Goal: Task Accomplishment & Management: Use online tool/utility

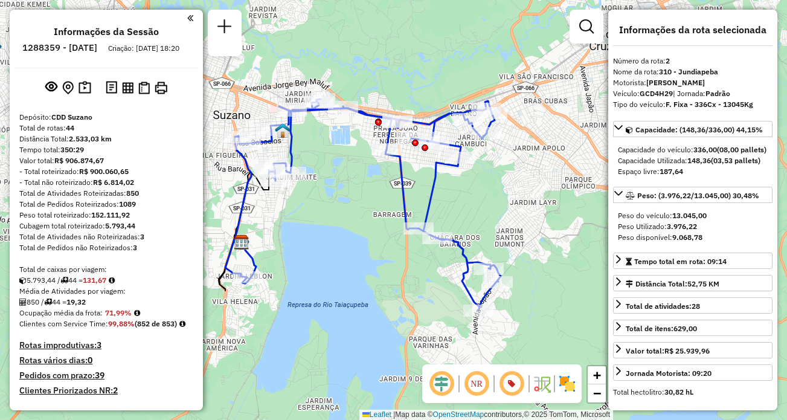
select select "**********"
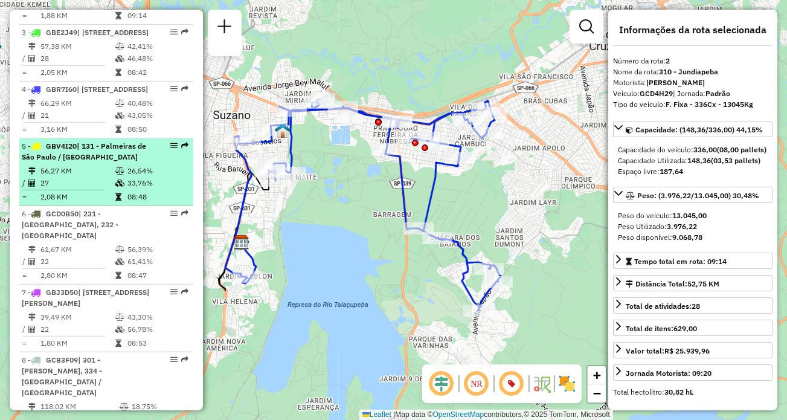
click at [170, 149] on em at bounding box center [173, 145] width 7 height 7
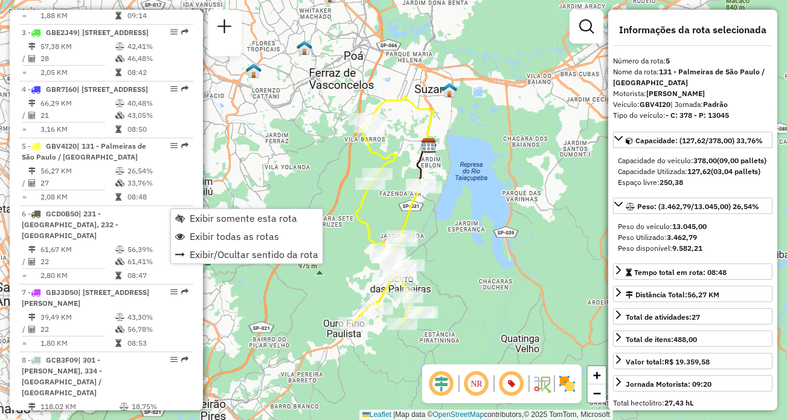
click at [522, 208] on div "Janela de atendimento Grade de atendimento Capacidade Transportadoras Veículos …" at bounding box center [393, 210] width 787 height 420
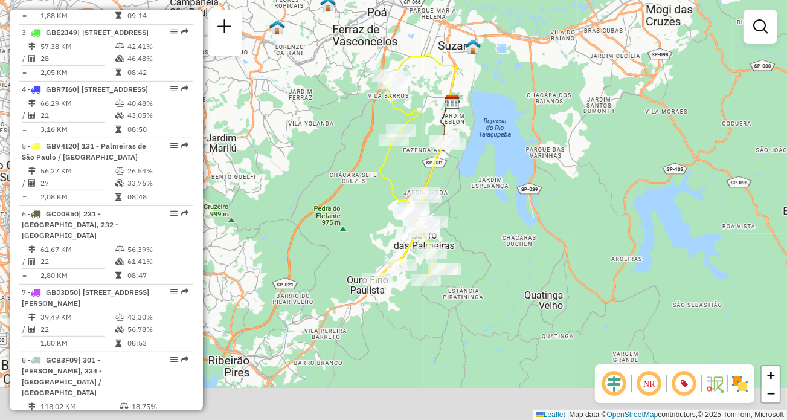
drag, startPoint x: 481, startPoint y: 220, endPoint x: 501, endPoint y: 182, distance: 43.0
click at [501, 182] on div "Janela de atendimento Grade de atendimento Capacidade Transportadoras Veículos …" at bounding box center [393, 210] width 787 height 420
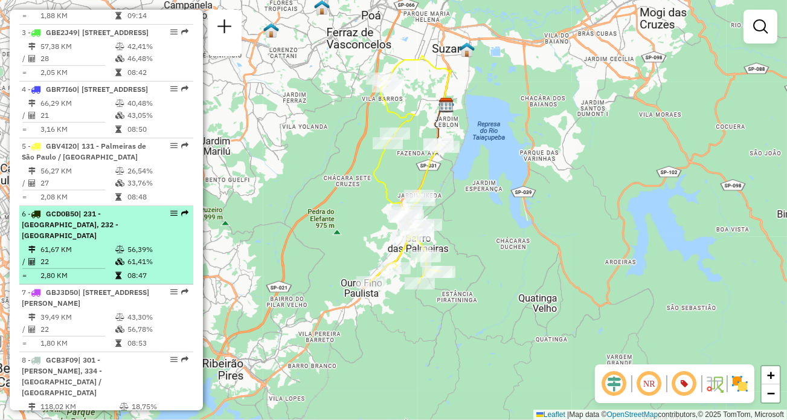
click at [160, 241] on div "6 - GCD0B50 | 231 - Jardim Etelvina, 232 - Lajeado" at bounding box center [106, 224] width 169 height 33
select select "**********"
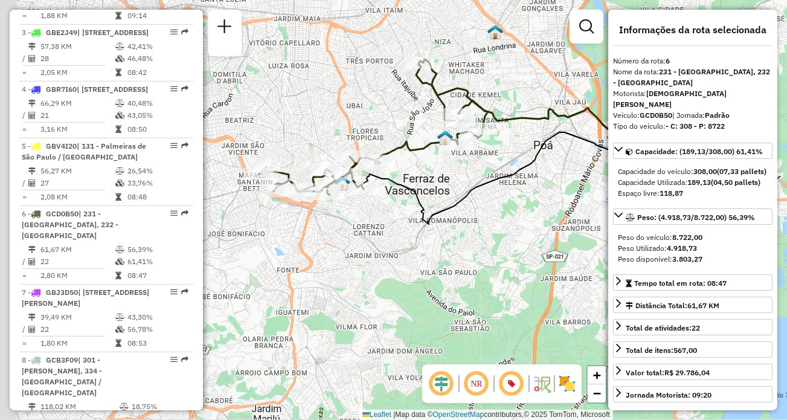
drag, startPoint x: 411, startPoint y: 264, endPoint x: 500, endPoint y: 274, distance: 89.3
click at [500, 274] on div "Janela de atendimento Grade de atendimento Capacidade Transportadoras Veículos …" at bounding box center [393, 210] width 787 height 420
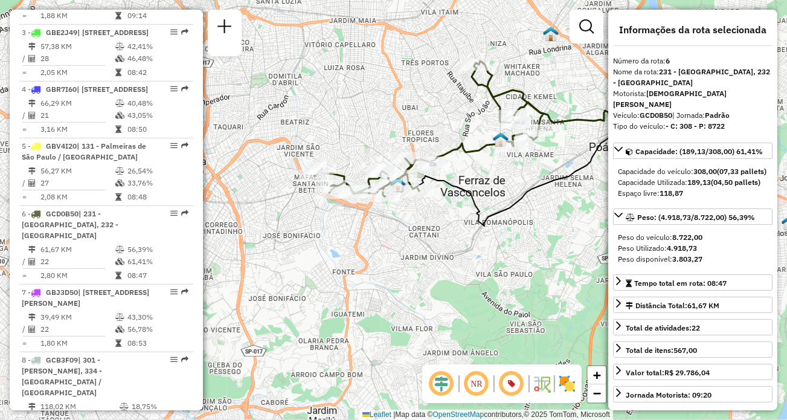
drag, startPoint x: 422, startPoint y: 274, endPoint x: 466, endPoint y: 276, distance: 44.8
click at [466, 276] on div "Janela de atendimento Grade de atendimento Capacidade Transportadoras Veículos …" at bounding box center [393, 210] width 787 height 420
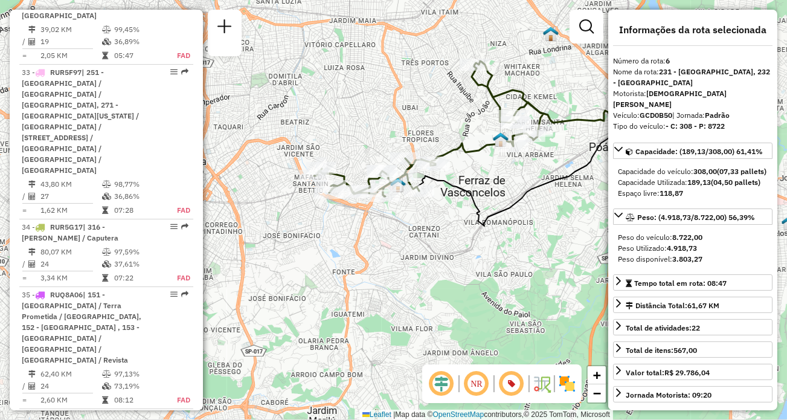
scroll to position [396, 0]
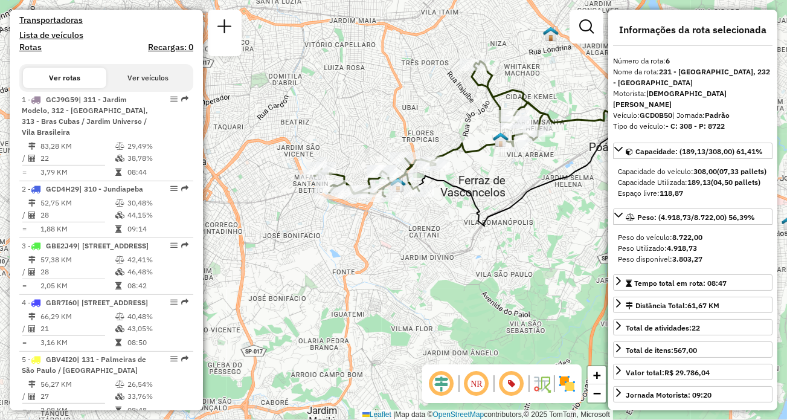
click at [135, 193] on span "| 310 - Jundiapeba" at bounding box center [111, 188] width 64 height 9
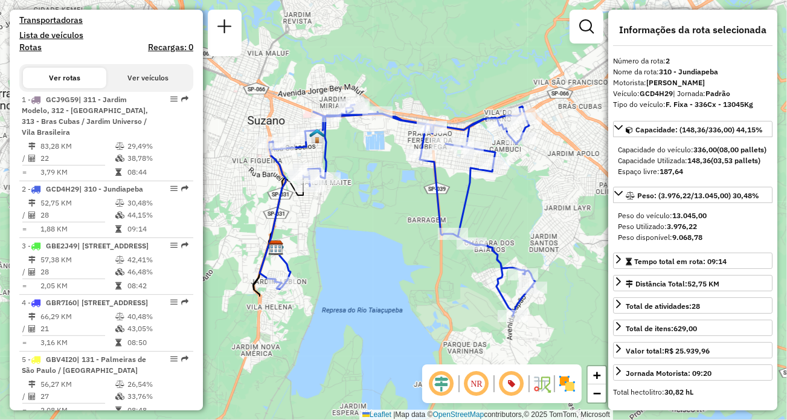
click at [302, 58] on div "Janela de atendimento Grade de atendimento Capacidade Transportadoras Veículos …" at bounding box center [393, 210] width 787 height 420
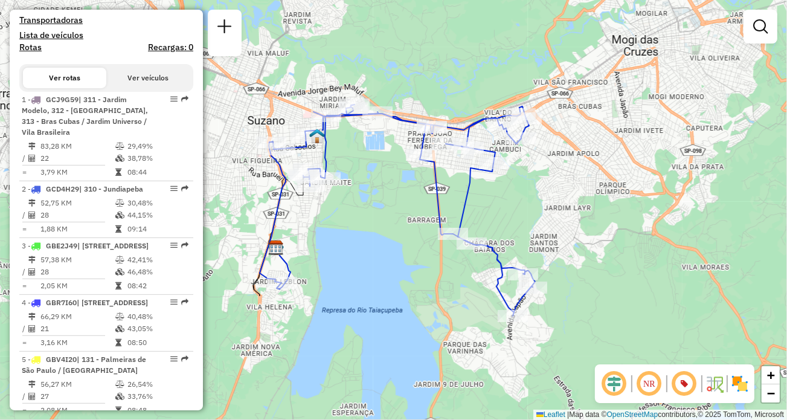
scroll to position [1126, 0]
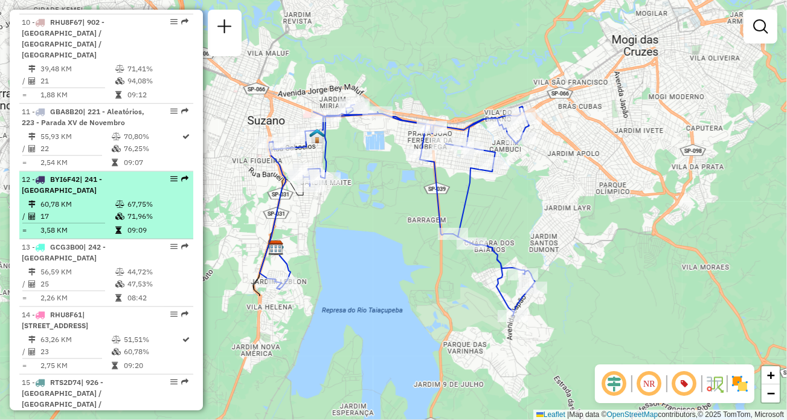
click at [133, 210] on td "67,75%" at bounding box center [157, 204] width 61 height 12
select select "**********"
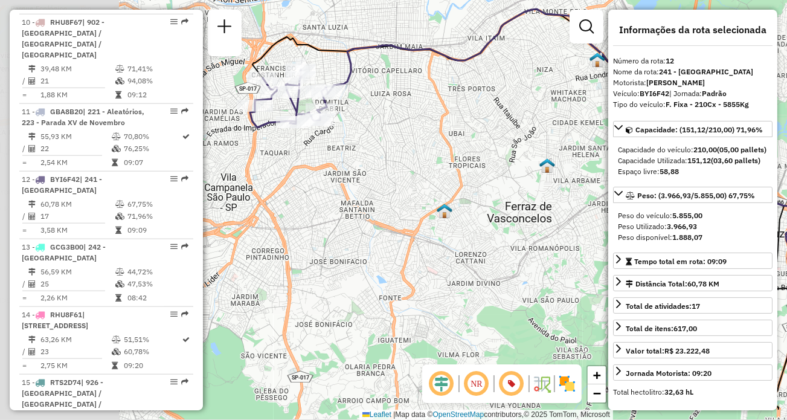
drag, startPoint x: 317, startPoint y: 137, endPoint x: 460, endPoint y: 138, distance: 143.2
click at [460, 138] on div "Janela de atendimento Grade de atendimento Capacidade Transportadoras Veículos …" at bounding box center [393, 210] width 787 height 420
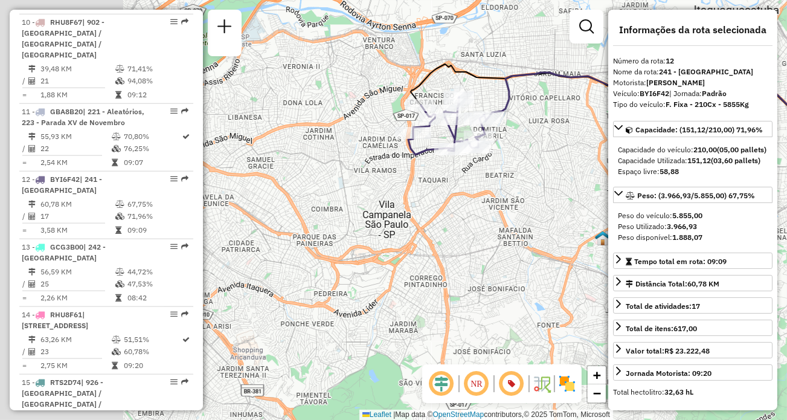
drag, startPoint x: 313, startPoint y: 166, endPoint x: 454, endPoint y: 192, distance: 143.7
click at [457, 192] on div "Janela de atendimento Grade de atendimento Capacidade Transportadoras Veículos …" at bounding box center [393, 210] width 787 height 420
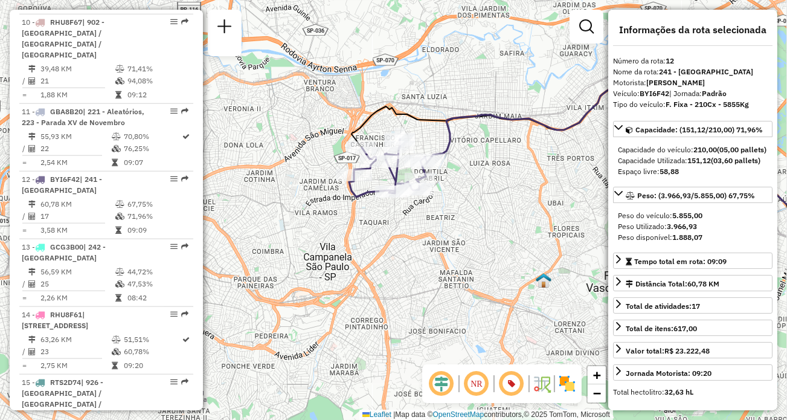
drag, startPoint x: 475, startPoint y: 184, endPoint x: 422, endPoint y: 227, distance: 68.4
click at [422, 227] on div "Janela de atendimento Grade de atendimento Capacidade Transportadoras Veículos …" at bounding box center [393, 210] width 787 height 420
click at [482, 176] on div "Janela de atendimento Grade de atendimento Capacidade Transportadoras Veículos …" at bounding box center [393, 210] width 787 height 420
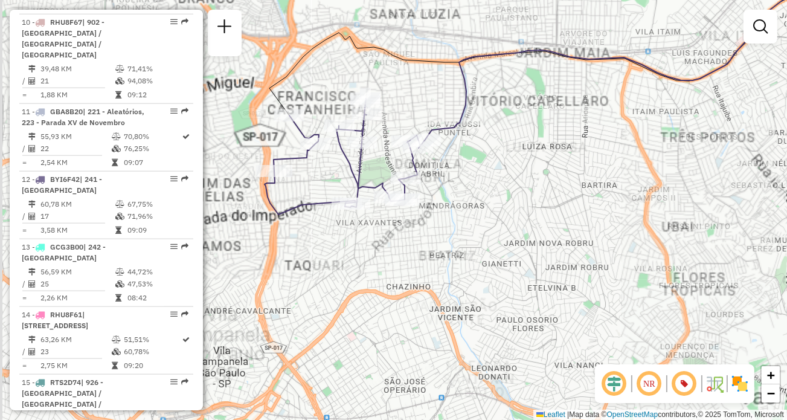
click at [488, 183] on div "Janela de atendimento Grade de atendimento Capacidade Transportadoras Veículos …" at bounding box center [393, 210] width 787 height 420
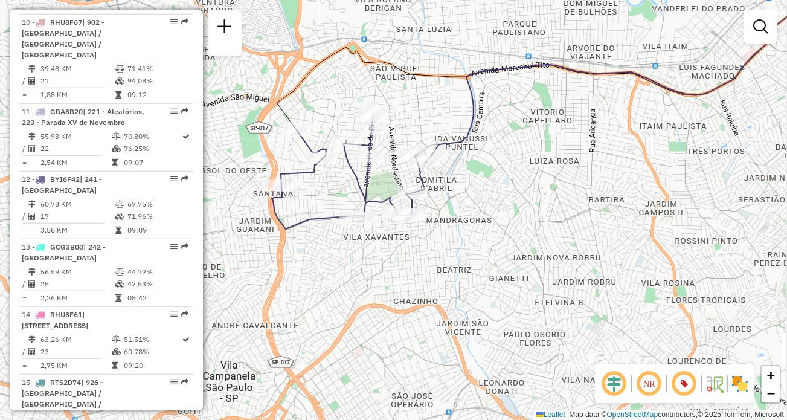
drag, startPoint x: 483, startPoint y: 185, endPoint x: 491, endPoint y: 200, distance: 16.2
click at [491, 200] on div "Janela de atendimento Grade de atendimento Capacidade Transportadoras Veículos …" at bounding box center [393, 210] width 787 height 420
click at [483, 156] on div "Janela de atendimento Grade de atendimento Capacidade Transportadoras Veículos …" at bounding box center [393, 210] width 787 height 420
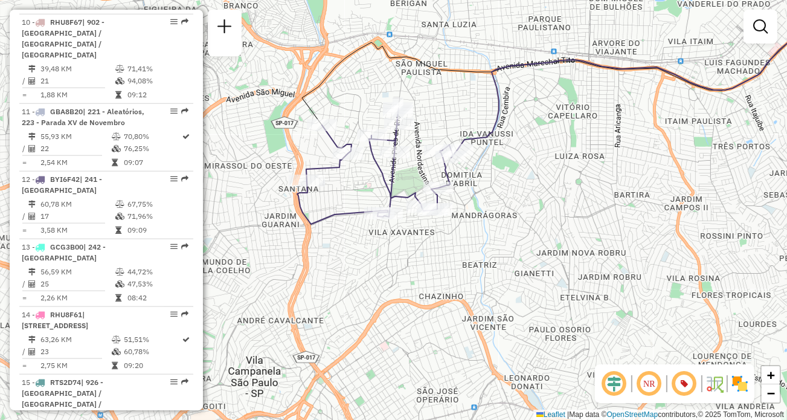
drag, startPoint x: 477, startPoint y: 180, endPoint x: 503, endPoint y: 175, distance: 25.8
click at [503, 175] on div "Janela de atendimento Grade de atendimento Capacidade Transportadoras Veículos …" at bounding box center [393, 210] width 787 height 420
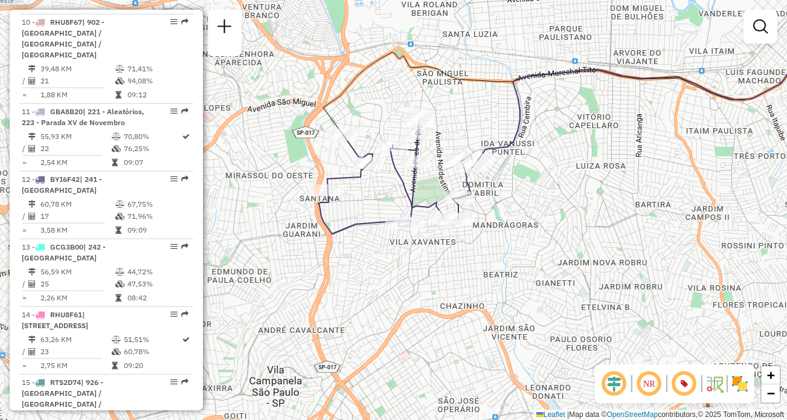
drag, startPoint x: 590, startPoint y: 171, endPoint x: 611, endPoint y: 181, distance: 23.3
click at [611, 181] on div "Janela de atendimento Grade de atendimento Capacidade Transportadoras Veículos …" at bounding box center [393, 210] width 787 height 420
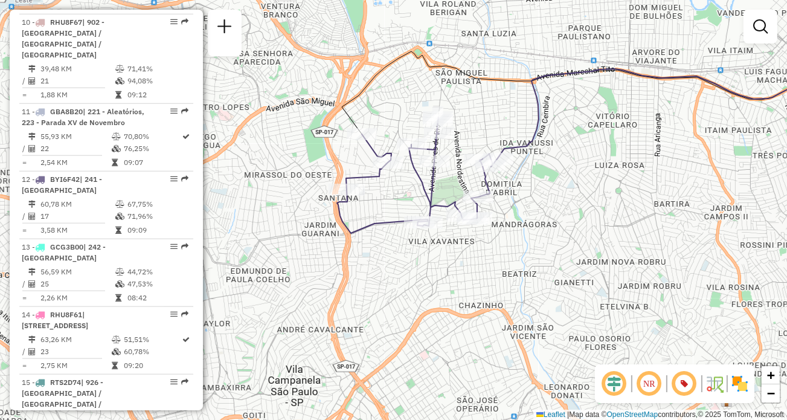
drag, startPoint x: 595, startPoint y: 106, endPoint x: 614, endPoint y: 106, distance: 19.3
click at [614, 106] on div "Janela de atendimento Grade de atendimento Capacidade Transportadoras Veículos …" at bounding box center [393, 210] width 787 height 420
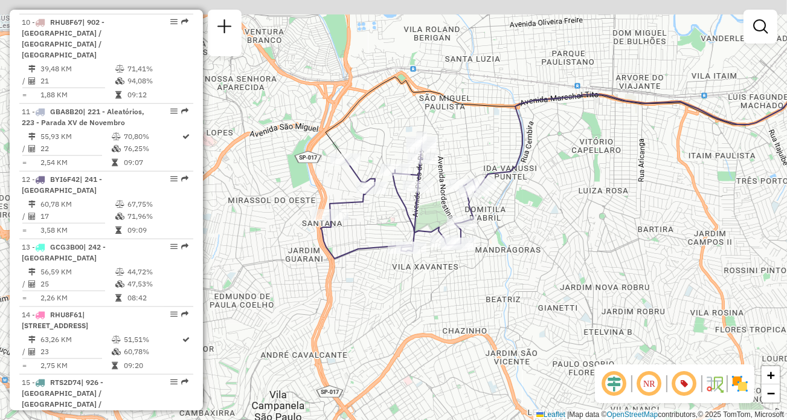
drag, startPoint x: 626, startPoint y: 112, endPoint x: 609, endPoint y: 137, distance: 29.5
click at [609, 137] on div "Janela de atendimento Grade de atendimento Capacidade Transportadoras Veículos …" at bounding box center [393, 210] width 787 height 420
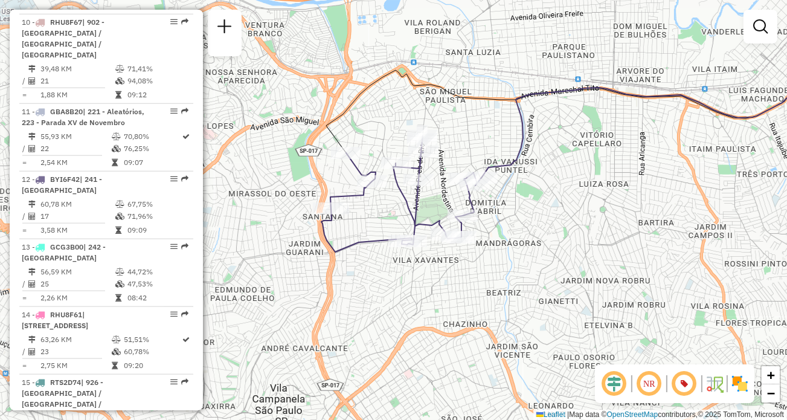
drag, startPoint x: 559, startPoint y: 236, endPoint x: 560, endPoint y: 228, distance: 7.9
click at [560, 228] on div "Janela de atendimento Grade de atendimento Capacidade Transportadoras Veículos …" at bounding box center [393, 210] width 787 height 420
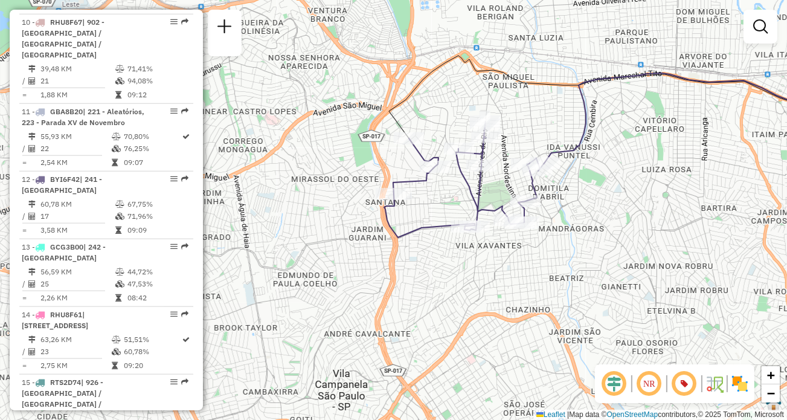
drag, startPoint x: 499, startPoint y: 211, endPoint x: 558, endPoint y: 200, distance: 60.3
click at [558, 200] on div "Janela de atendimento Grade de atendimento Capacidade Transportadoras Veículos …" at bounding box center [393, 210] width 787 height 420
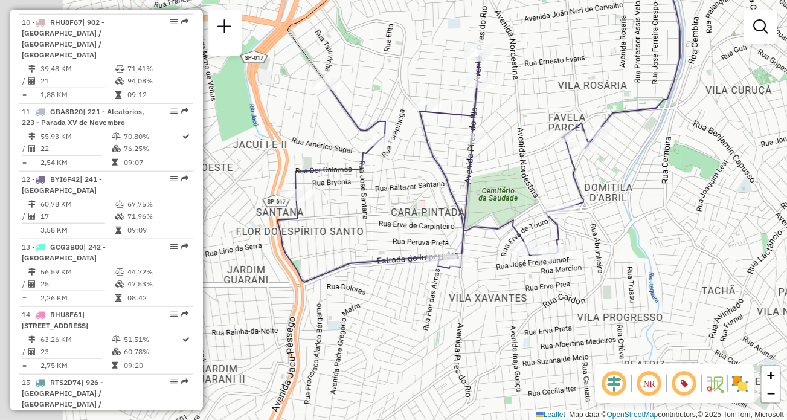
drag, startPoint x: 573, startPoint y: 195, endPoint x: 642, endPoint y: 202, distance: 68.7
click at [642, 202] on div "Janela de atendimento Grade de atendimento Capacidade Transportadoras Veículos …" at bounding box center [393, 210] width 787 height 420
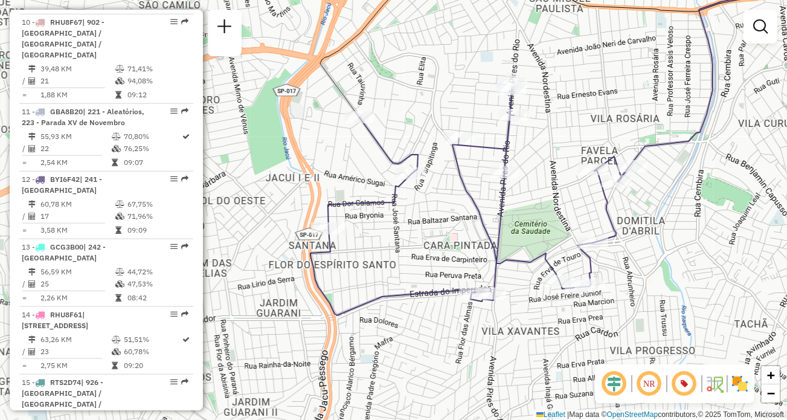
drag, startPoint x: 578, startPoint y: 63, endPoint x: 601, endPoint y: 85, distance: 31.7
click at [601, 85] on div "Janela de atendimento Grade de atendimento Capacidade Transportadoras Veículos …" at bounding box center [393, 210] width 787 height 420
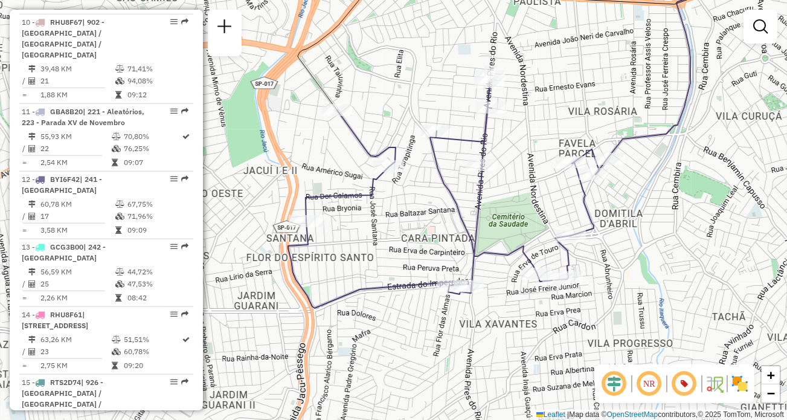
drag, startPoint x: 677, startPoint y: 248, endPoint x: 655, endPoint y: 241, distance: 23.5
click at [655, 241] on div "Janela de atendimento Grade de atendimento Capacidade Transportadoras Veículos …" at bounding box center [393, 210] width 787 height 420
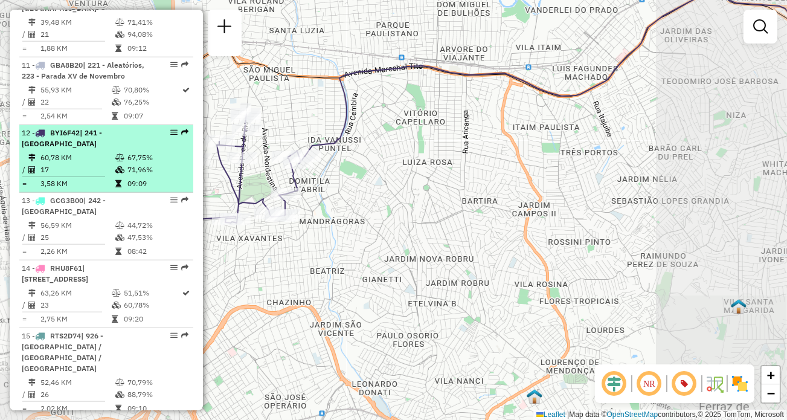
scroll to position [1186, 0]
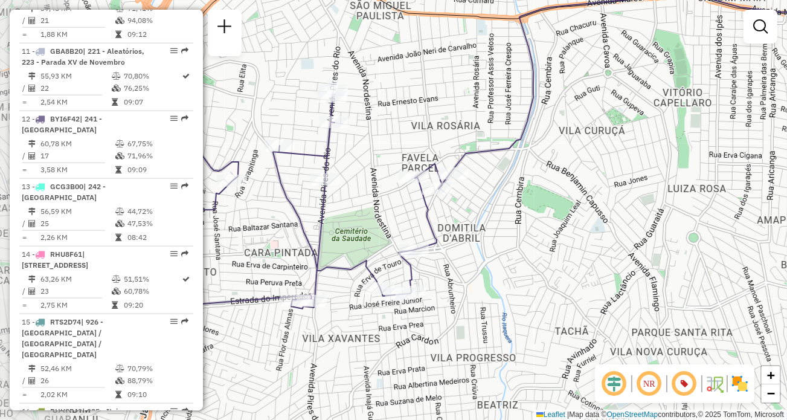
drag, startPoint x: 411, startPoint y: 206, endPoint x: 536, endPoint y: 239, distance: 129.4
click at [536, 239] on div "Janela de atendimento Grade de atendimento Capacidade Transportadoras Veículos …" at bounding box center [393, 210] width 787 height 420
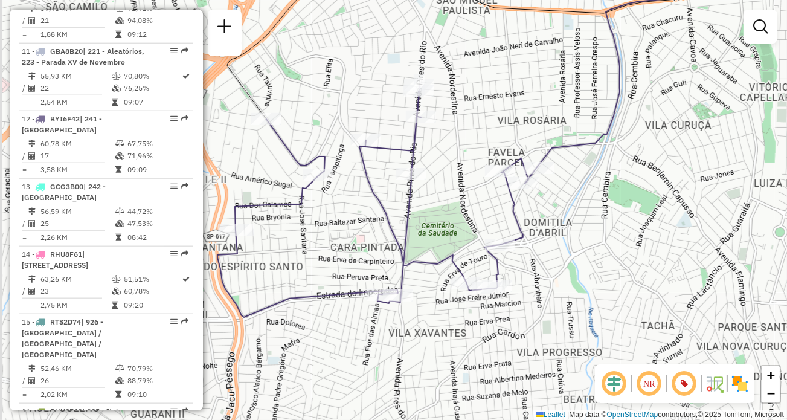
drag, startPoint x: 582, startPoint y: 175, endPoint x: 669, endPoint y: 169, distance: 86.6
click at [669, 169] on div "Janela de atendimento Grade de atendimento Capacidade Transportadoras Veículos …" at bounding box center [393, 210] width 787 height 420
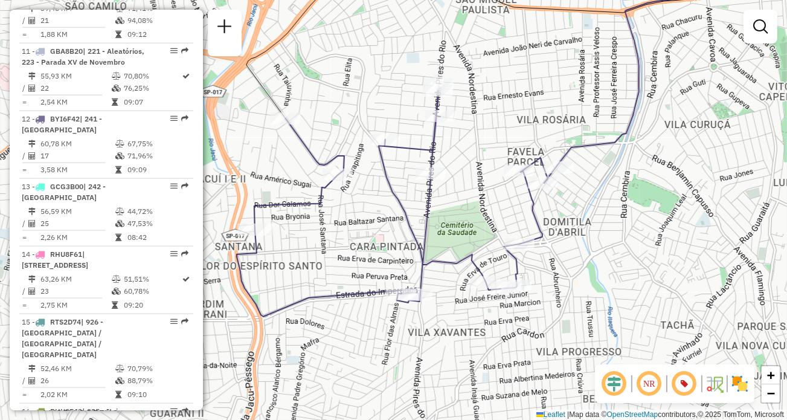
drag, startPoint x: 645, startPoint y: 201, endPoint x: 665, endPoint y: 200, distance: 19.4
click at [665, 200] on div "Janela de atendimento Grade de atendimento Capacidade Transportadoras Veículos …" at bounding box center [393, 210] width 787 height 420
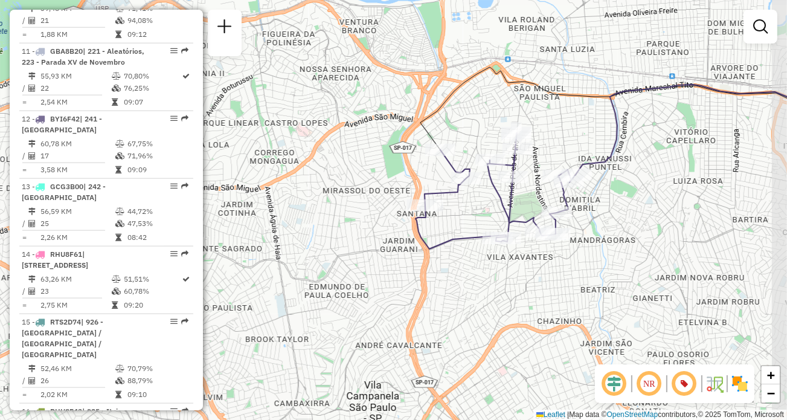
drag, startPoint x: 694, startPoint y: 227, endPoint x: 660, endPoint y: 218, distance: 35.6
click at [660, 218] on div "Janela de atendimento Grade de atendimento Capacidade Transportadoras Veículos …" at bounding box center [393, 210] width 787 height 420
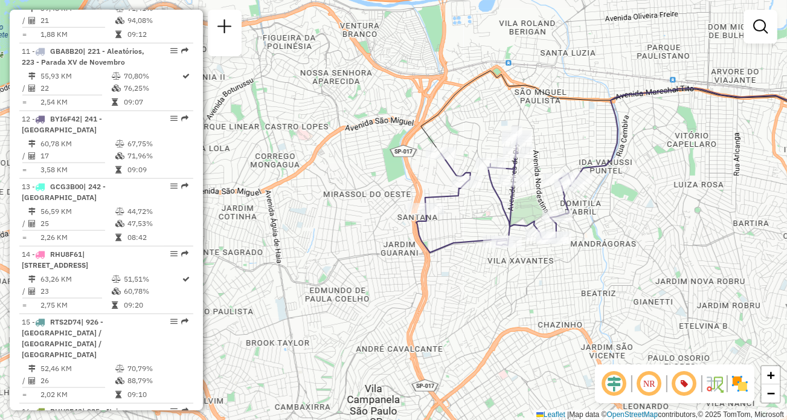
drag, startPoint x: 631, startPoint y: 223, endPoint x: 635, endPoint y: 229, distance: 7.4
click at [635, 229] on div "Janela de atendimento Grade de atendimento Capacidade Transportadoras Veículos …" at bounding box center [393, 210] width 787 height 420
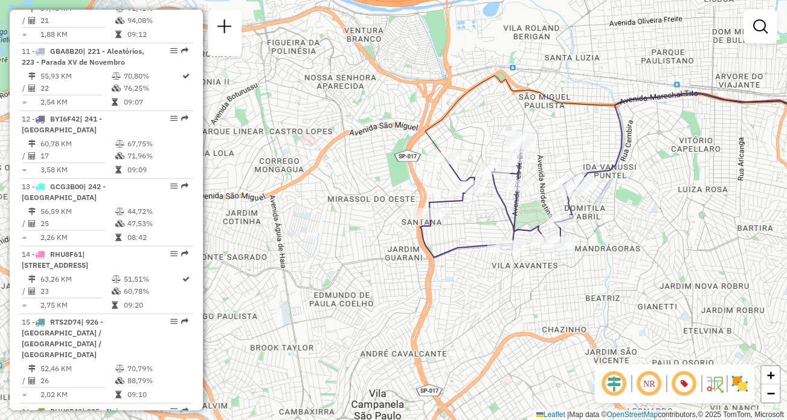
click at [636, 212] on div "Janela de atendimento Grade de atendimento Capacidade Transportadoras Veículos …" at bounding box center [393, 210] width 787 height 420
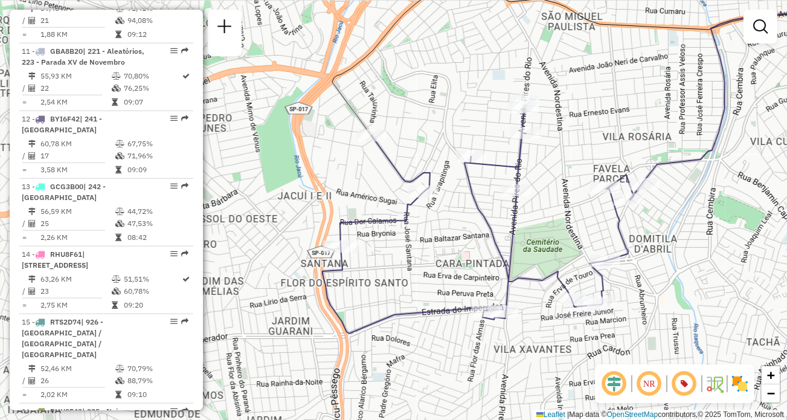
drag, startPoint x: 714, startPoint y: 275, endPoint x: 660, endPoint y: 295, distance: 57.3
click at [660, 295] on div "Janela de atendimento Grade de atendimento Capacidade Transportadoras Veículos …" at bounding box center [393, 210] width 787 height 420
click at [320, 172] on div "Janela de atendimento Grade de atendimento Capacidade Transportadoras Veículos …" at bounding box center [393, 210] width 787 height 420
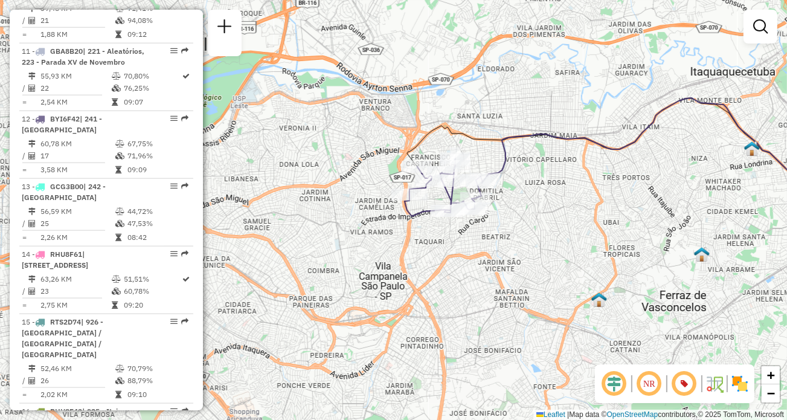
click at [270, 161] on div "Janela de atendimento Grade de atendimento Capacidade Transportadoras Veículos …" at bounding box center [393, 210] width 787 height 420
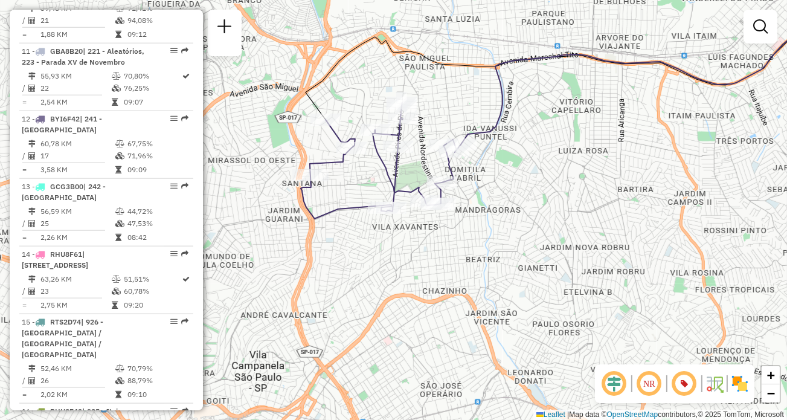
drag, startPoint x: 514, startPoint y: 220, endPoint x: 656, endPoint y: 257, distance: 146.1
click at [656, 257] on div "Janela de atendimento Grade de atendimento Capacidade Transportadoras Veículos …" at bounding box center [393, 210] width 787 height 420
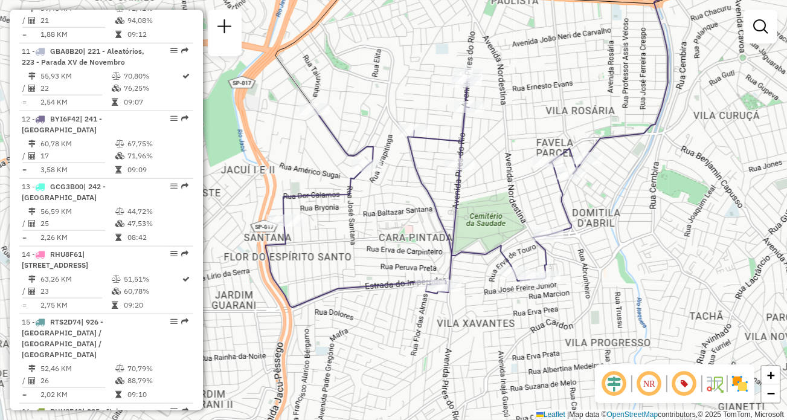
drag, startPoint x: 535, startPoint y: 208, endPoint x: 547, endPoint y: 202, distance: 14.1
click at [547, 202] on div "Janela de atendimento Grade de atendimento Capacidade Transportadoras Veículos …" at bounding box center [393, 210] width 787 height 420
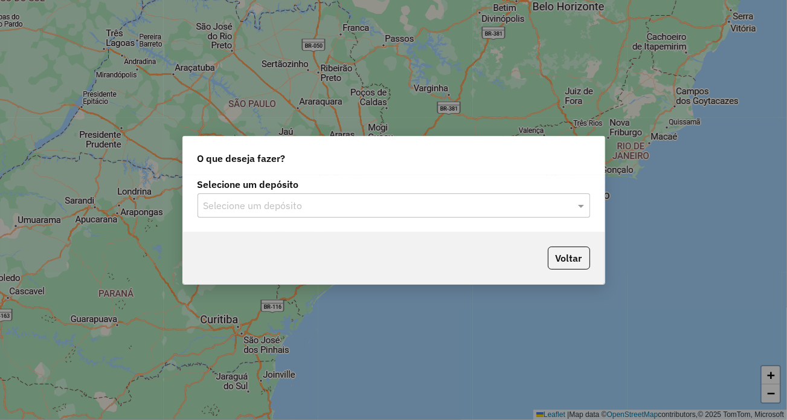
click at [442, 211] on input "text" at bounding box center [382, 206] width 356 height 15
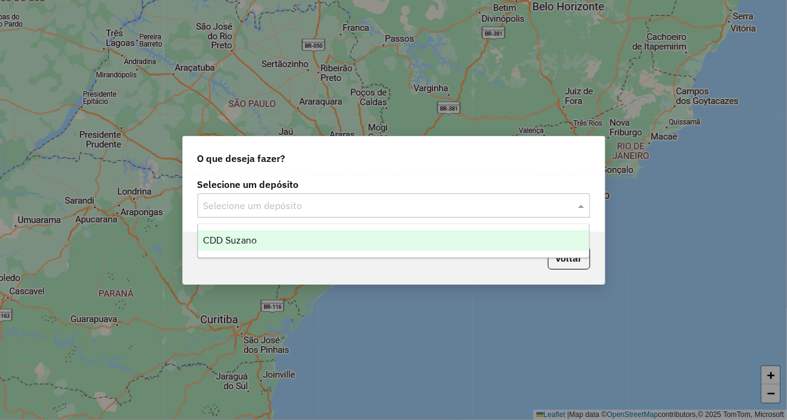
click at [341, 224] on ng-dropdown-panel "CDD Suzano" at bounding box center [394, 241] width 392 height 34
click at [341, 233] on div "CDD Suzano" at bounding box center [393, 240] width 391 height 21
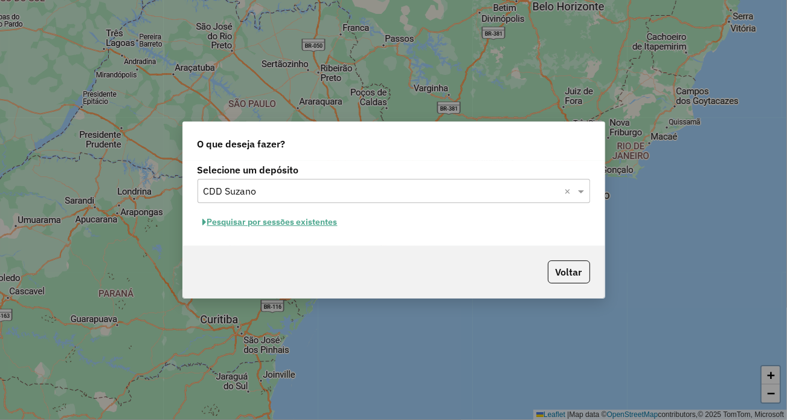
click at [323, 222] on button "Pesquisar por sessões existentes" at bounding box center [271, 222] width 146 height 19
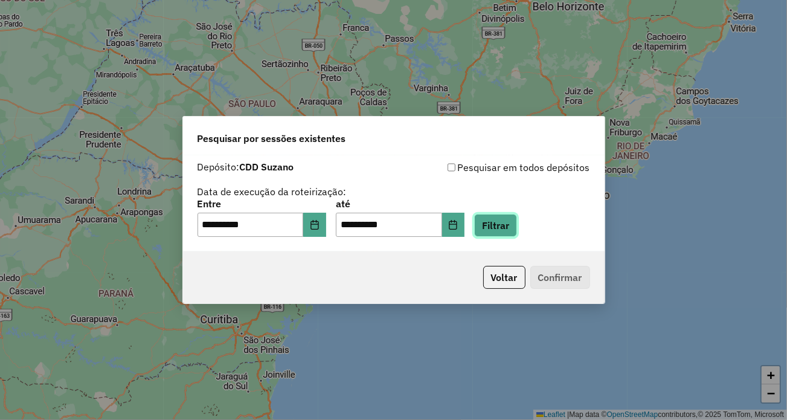
click at [512, 227] on button "Filtrar" at bounding box center [495, 225] width 43 height 23
